Goal: Task Accomplishment & Management: Manage account settings

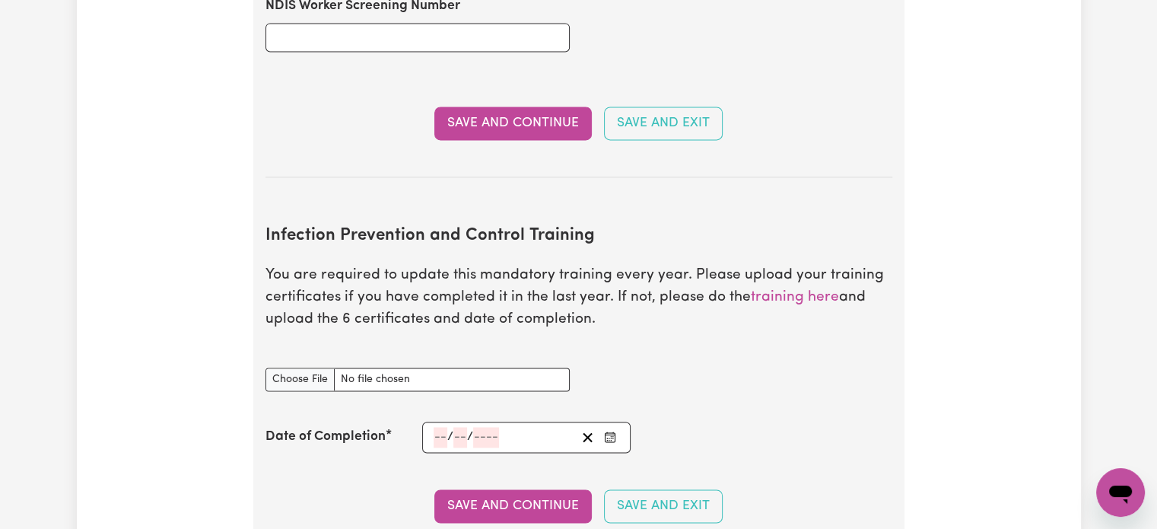
scroll to position [2269, 0]
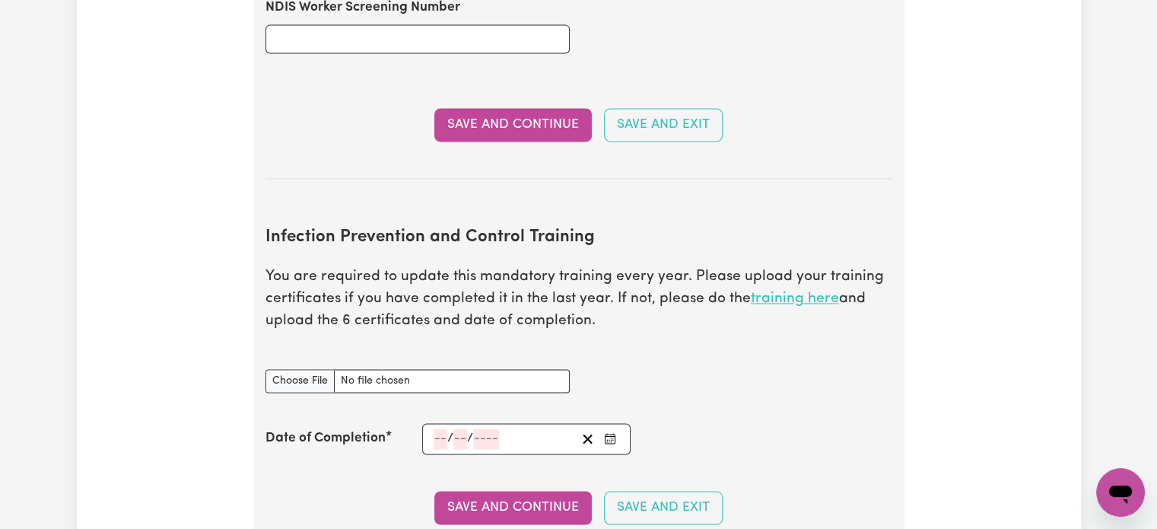
click at [811, 291] on link "training here" at bounding box center [795, 298] width 88 height 14
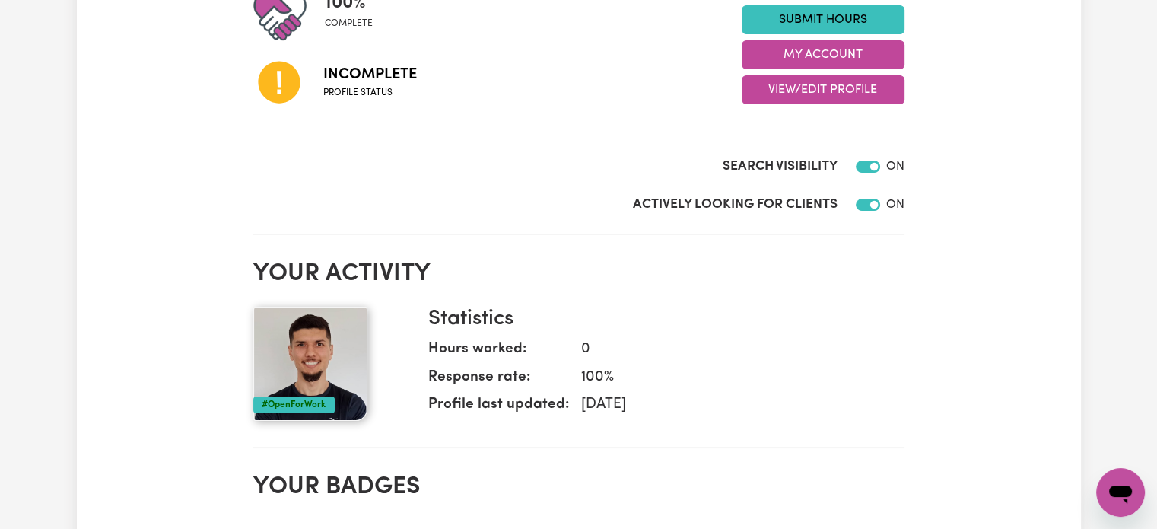
scroll to position [228, 0]
click at [817, 82] on button "View/Edit Profile" at bounding box center [823, 89] width 163 height 29
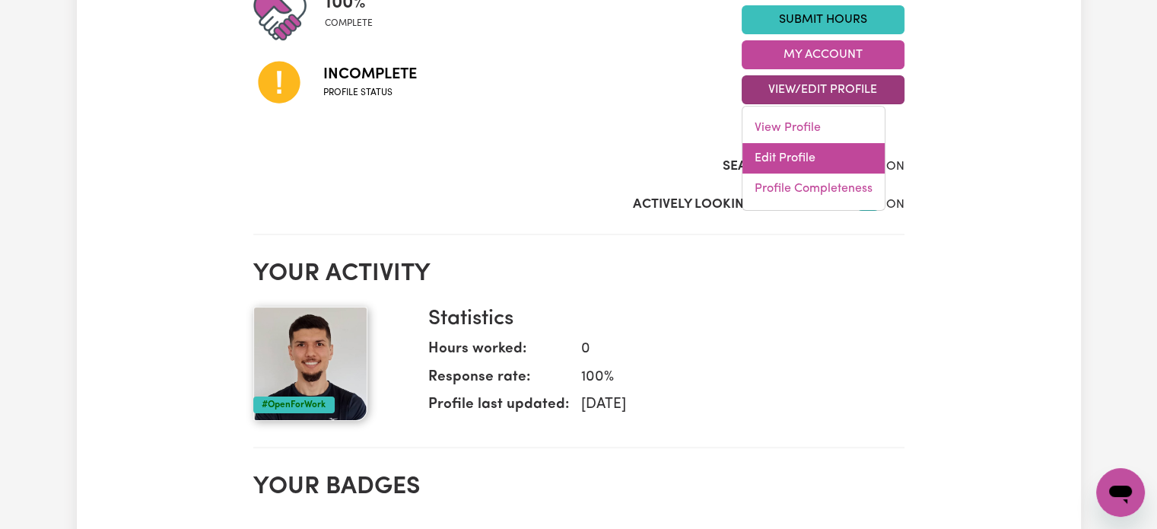
click at [812, 154] on link "Edit Profile" at bounding box center [814, 158] width 142 height 30
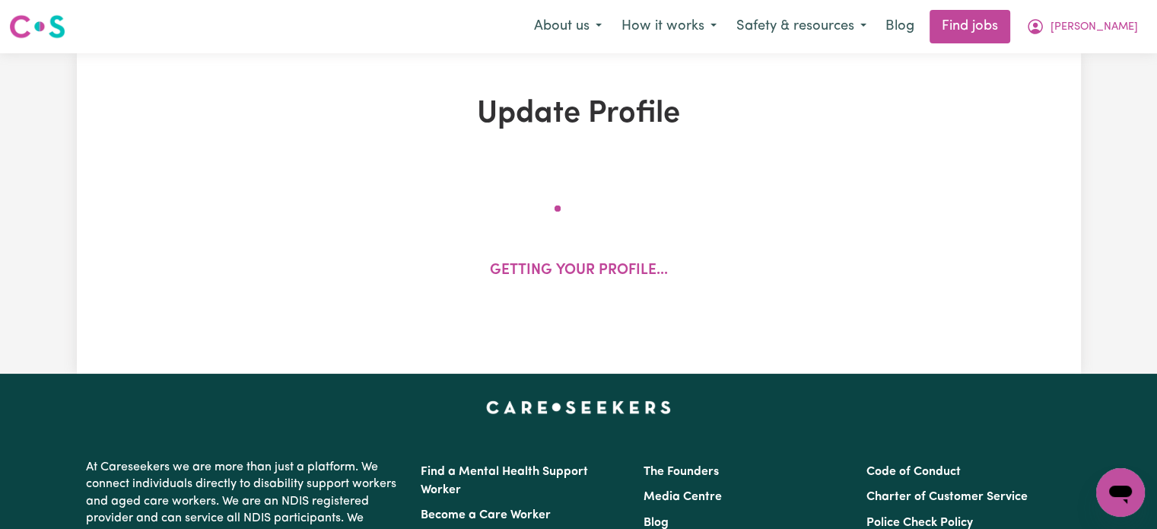
select select "male"
select select "Student Visa"
select select "Studying a healthcare related degree or qualification"
select select "65"
select select "91"
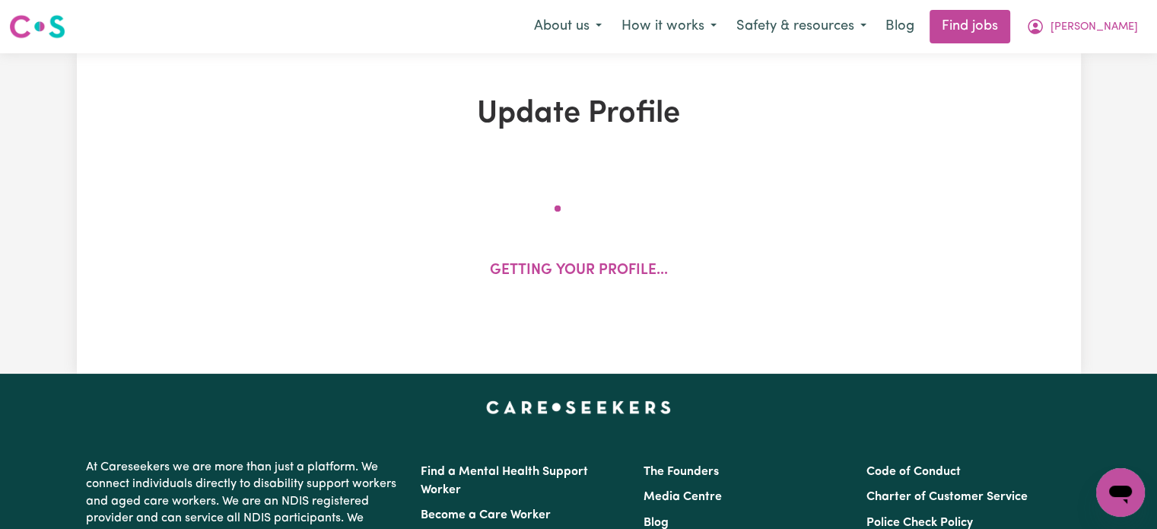
select select "118"
select select "144"
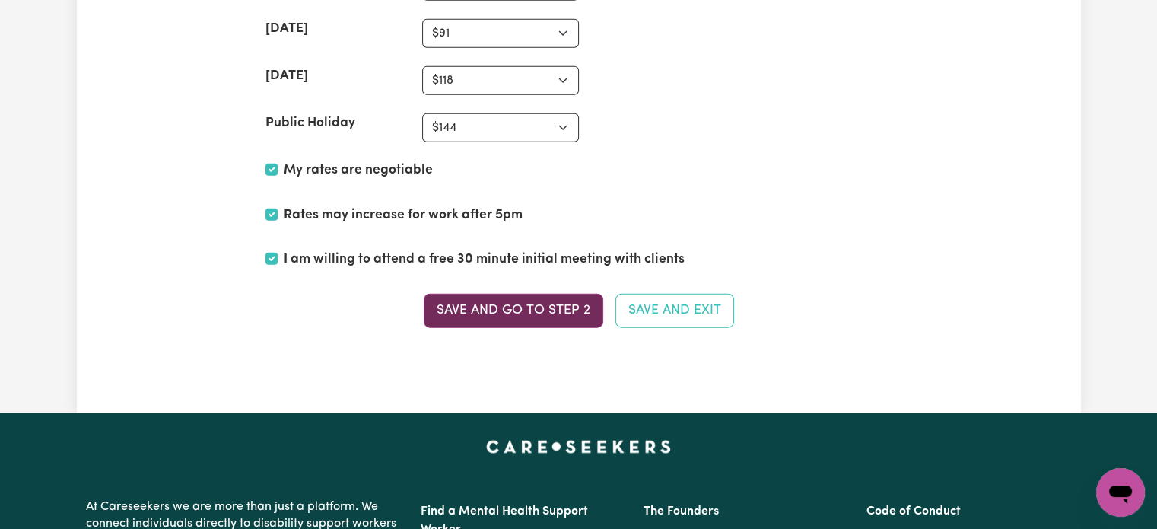
scroll to position [3767, 0]
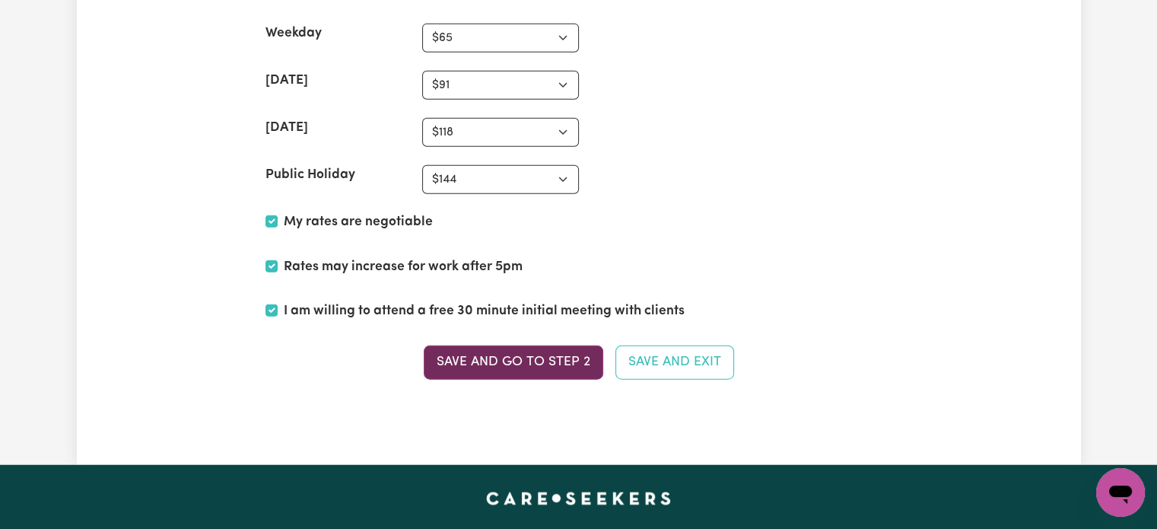
click at [517, 353] on button "Save and go to Step 2" at bounding box center [514, 361] width 180 height 33
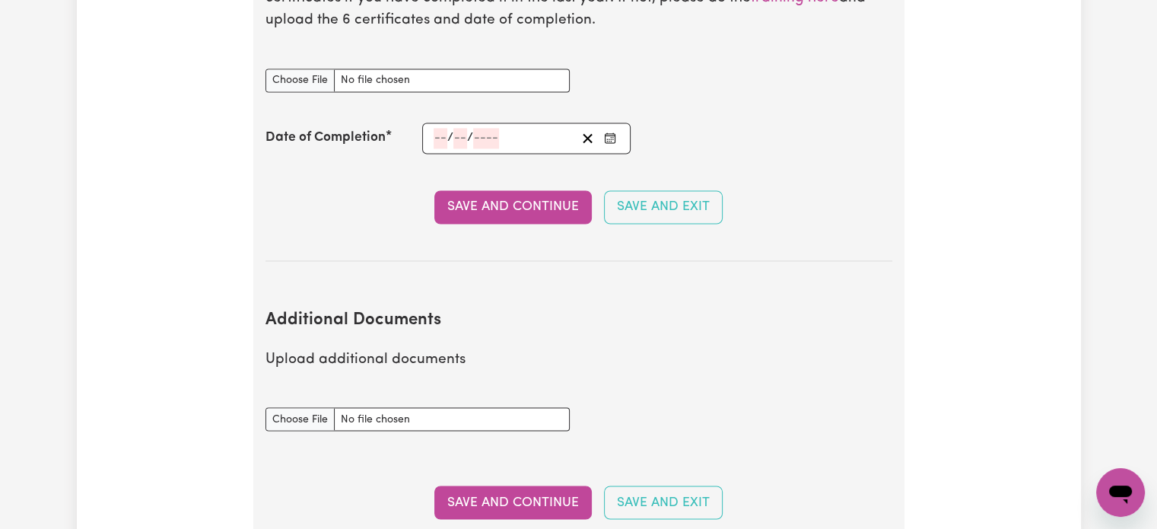
scroll to position [2739, 0]
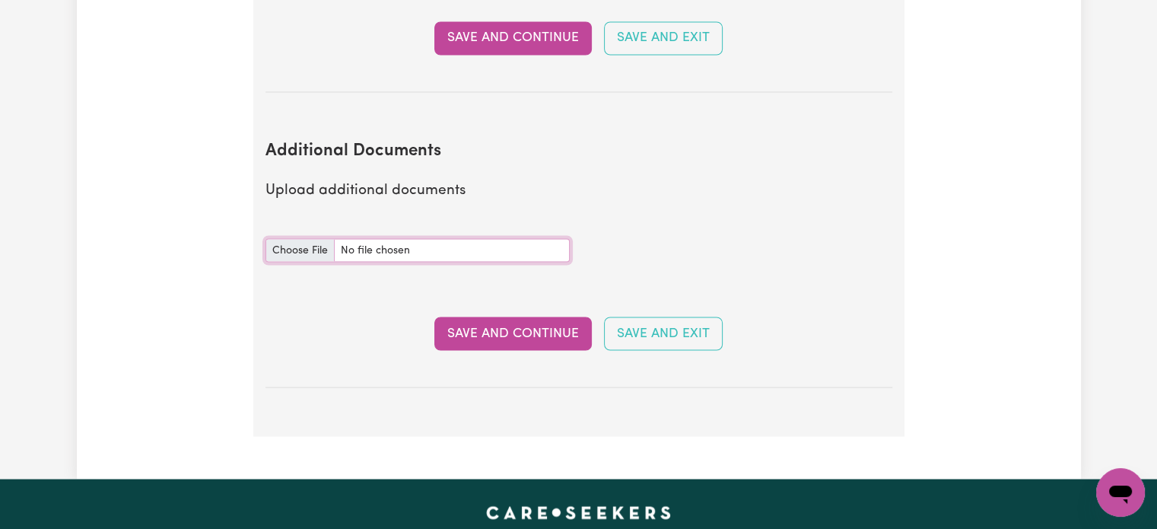
click at [303, 238] on input "Additional Documents document" at bounding box center [418, 250] width 304 height 24
type input "C:\fakepath\NDIS_Worker_Orientation_Completion_Certificate.pdf"
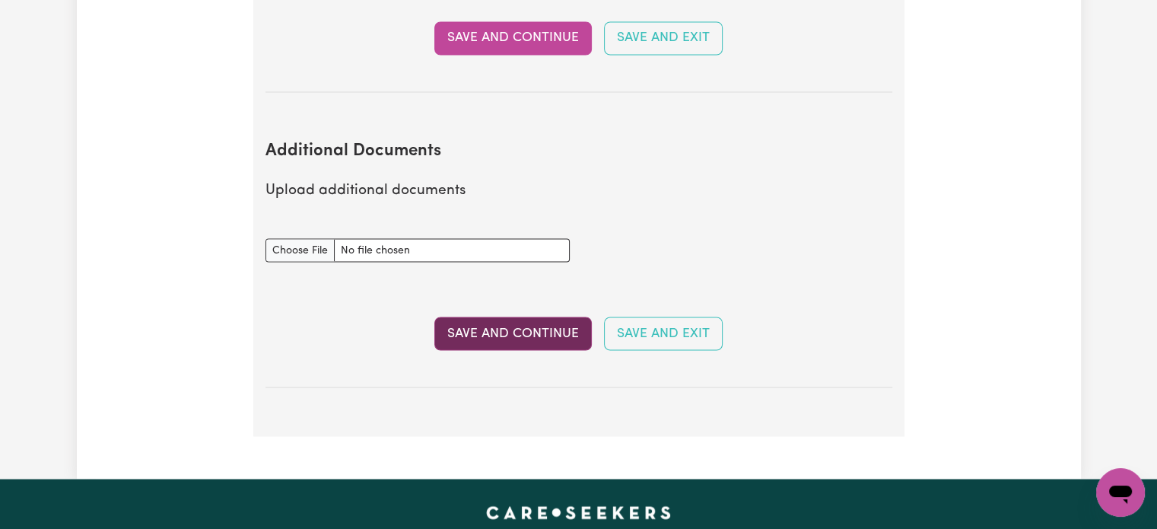
click at [478, 316] on button "Save and Continue" at bounding box center [512, 332] width 157 height 33
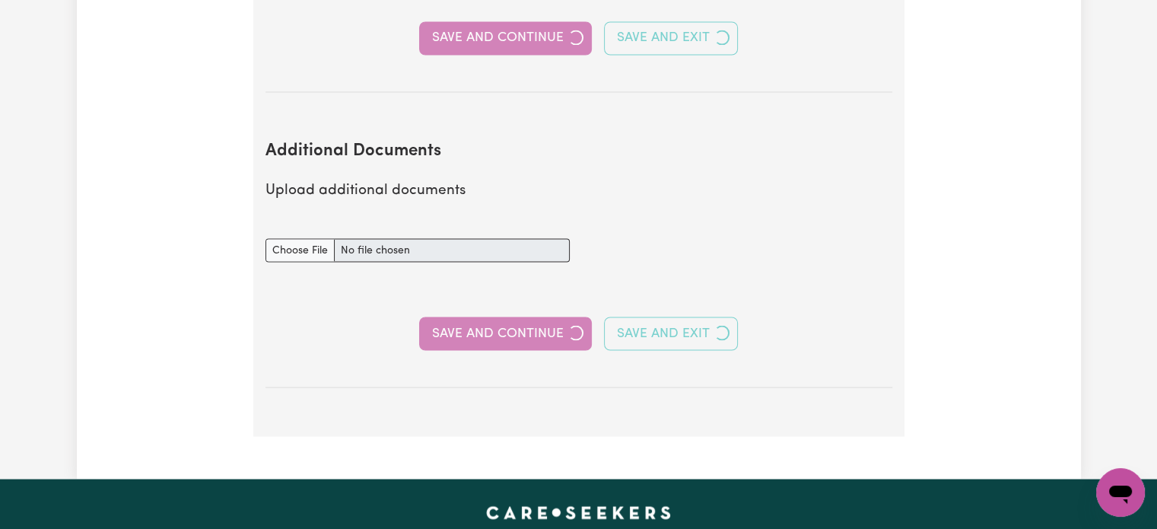
select select "2024"
select select "Certificate III (Individual Support)"
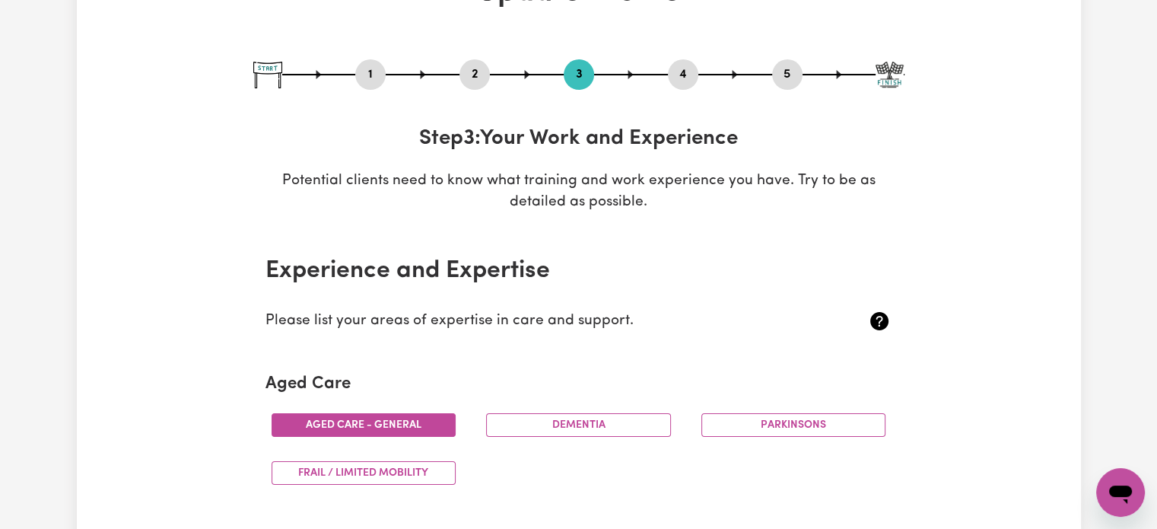
scroll to position [0, 0]
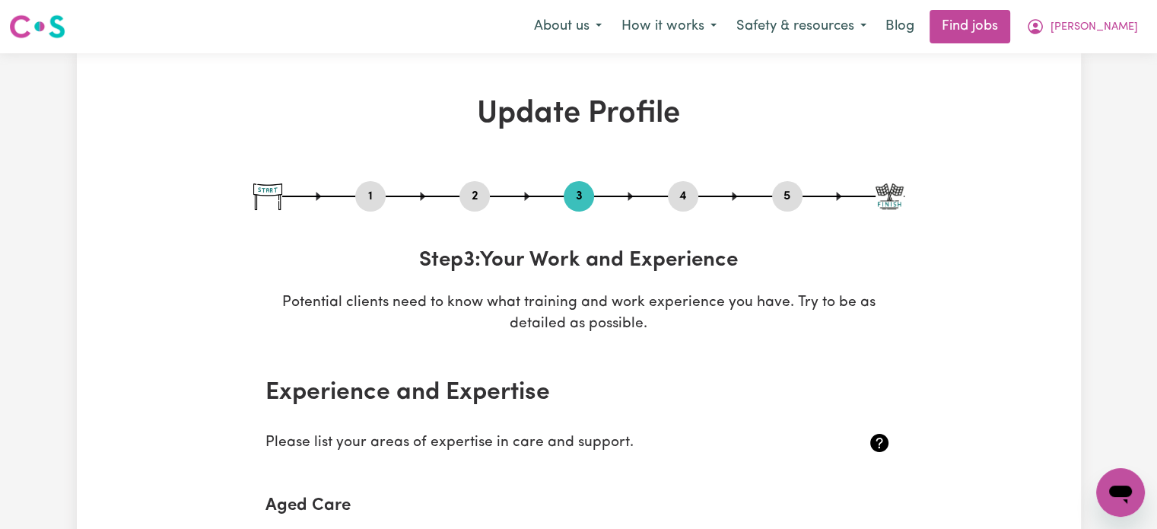
click at [472, 197] on button "2" at bounding box center [475, 196] width 30 height 20
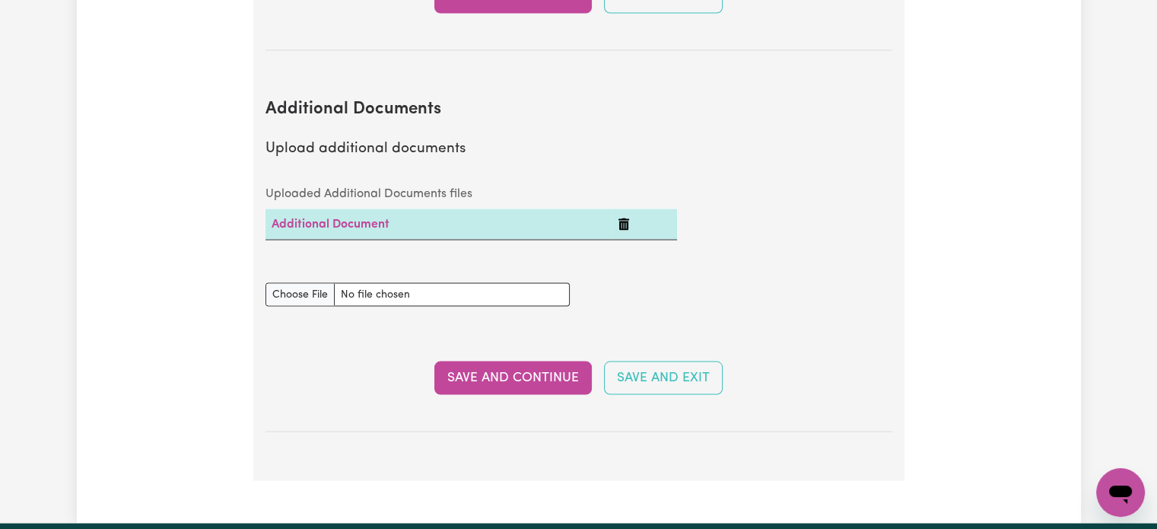
scroll to position [2815, 0]
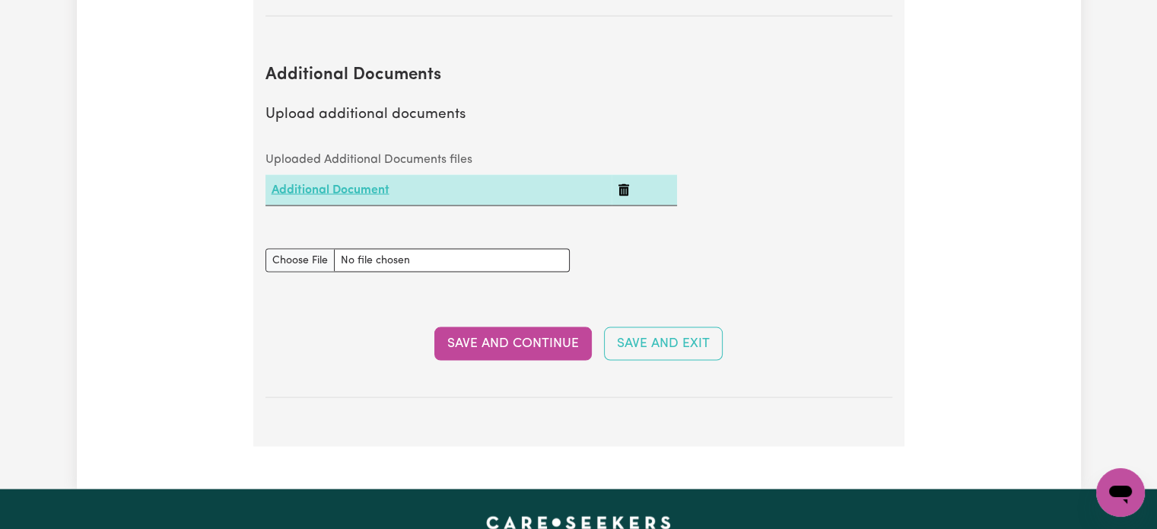
click at [341, 183] on link "Additional Document" at bounding box center [331, 189] width 118 height 12
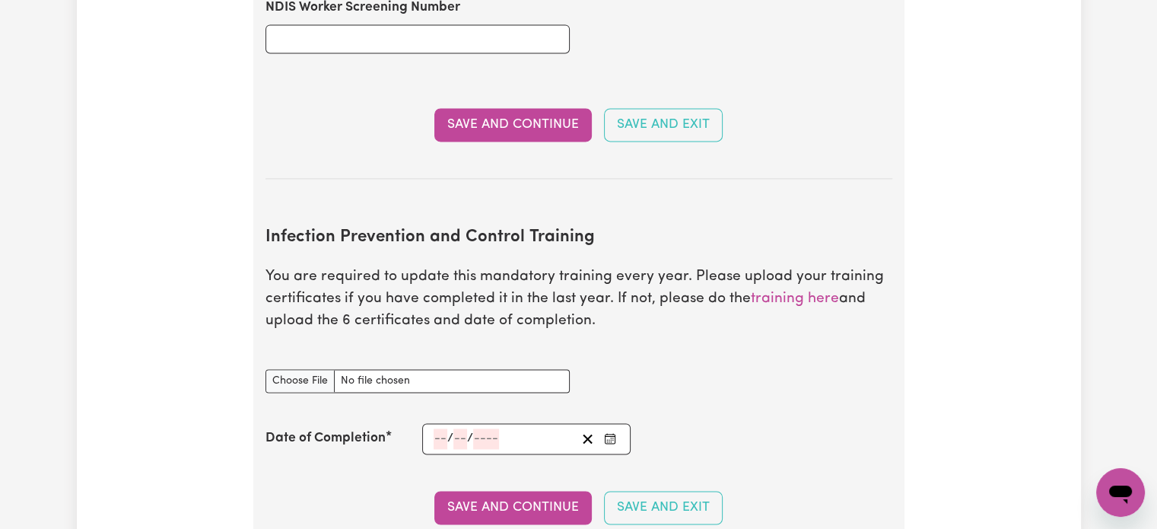
scroll to position [2282, 0]
